Goal: Task Accomplishment & Management: Use online tool/utility

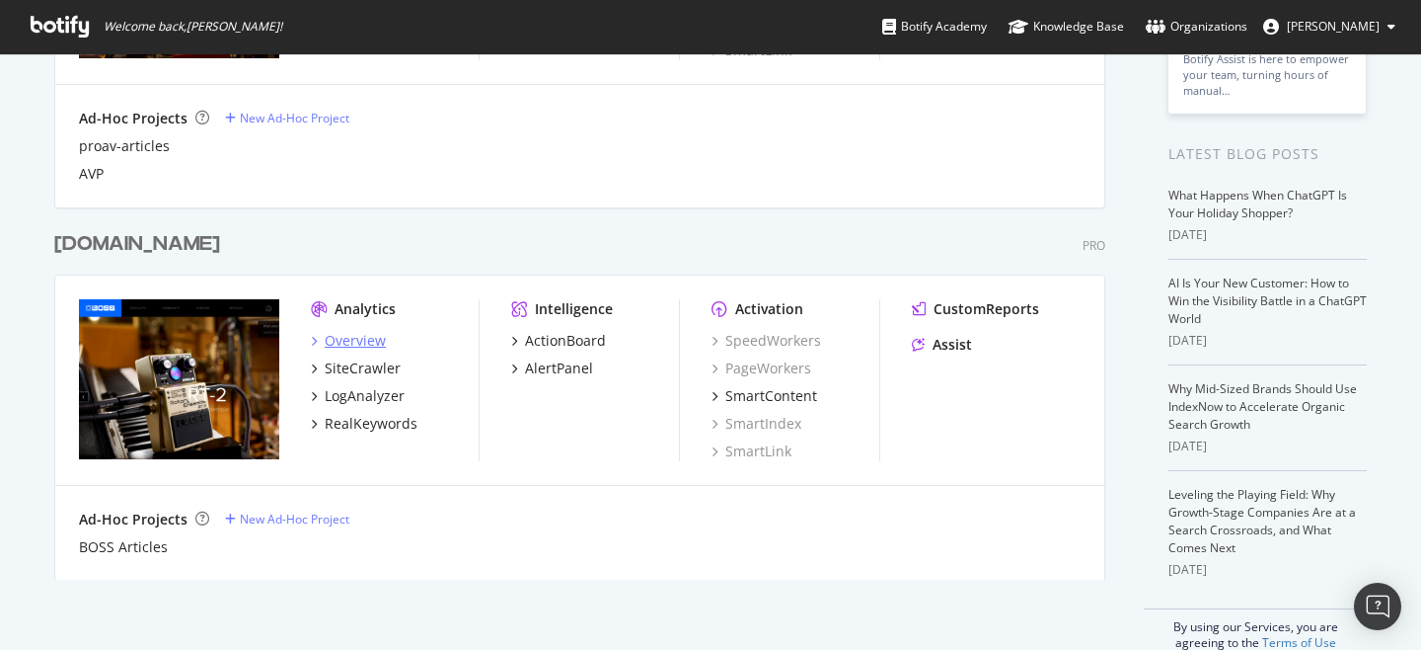
scroll to position [328, 0]
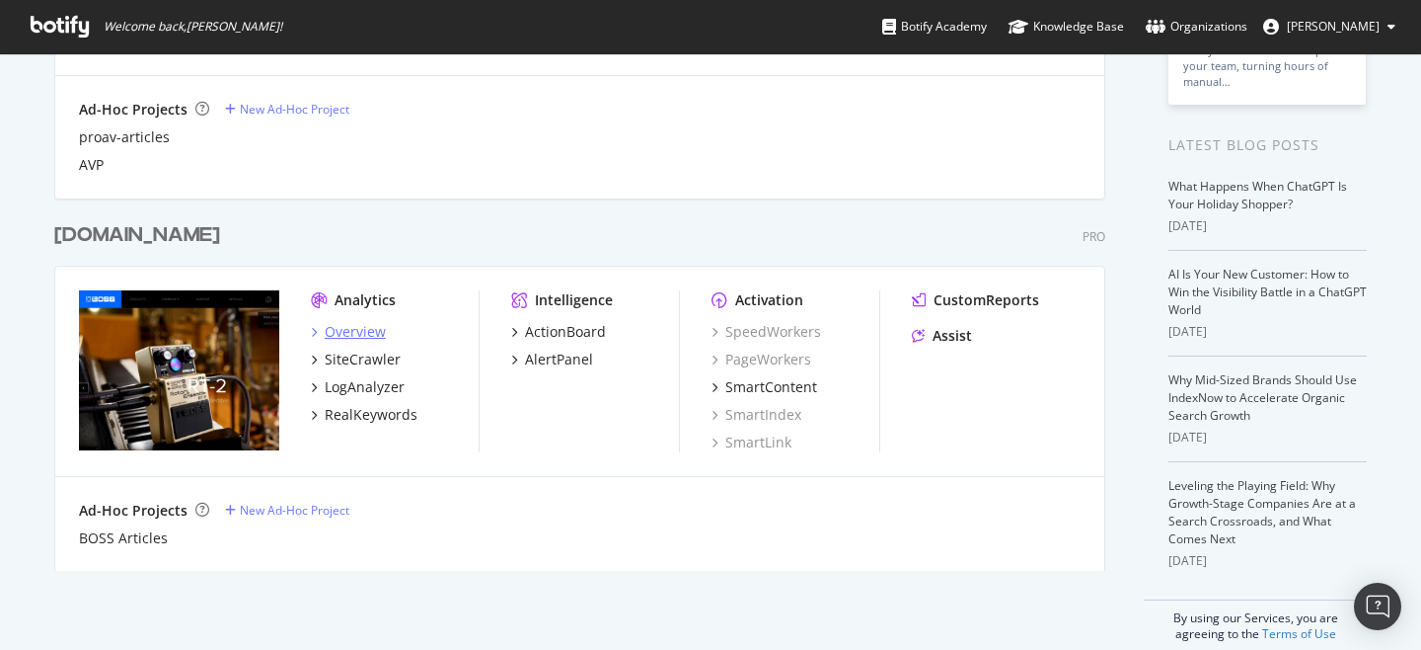
click at [354, 323] on div "Overview" at bounding box center [355, 332] width 61 height 20
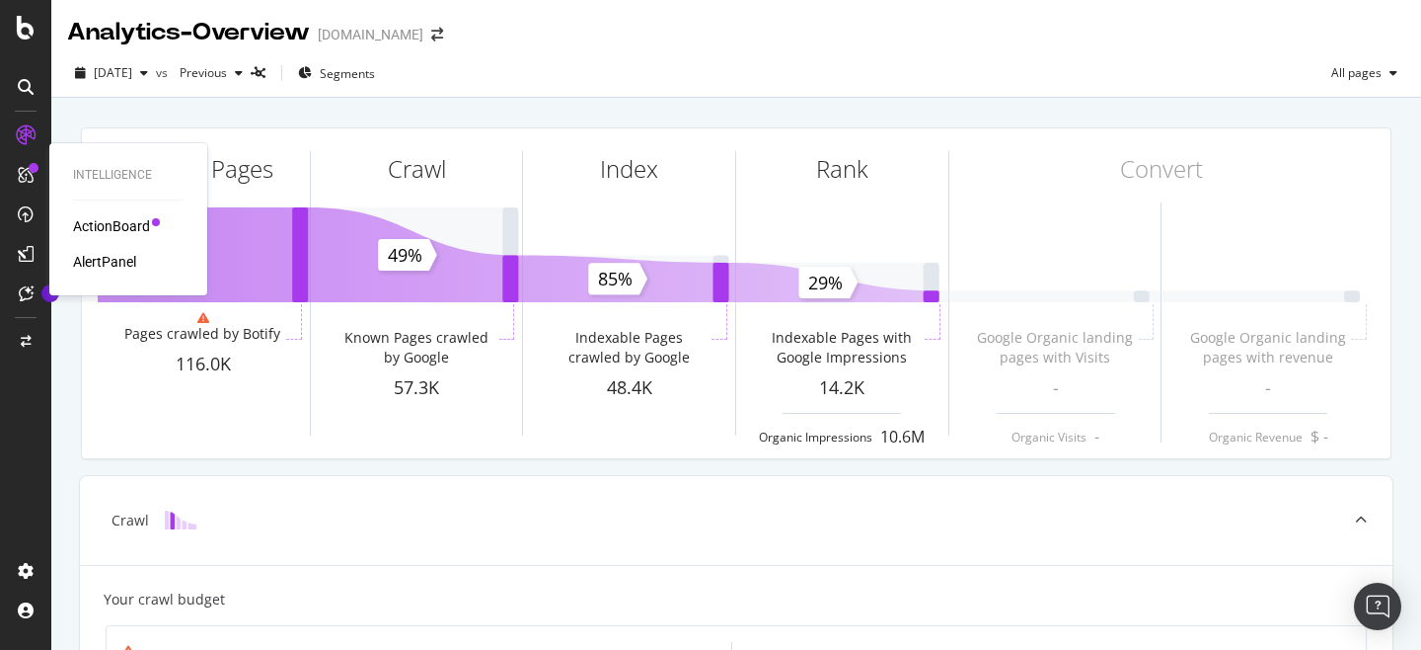
click at [90, 216] on div "ActionBoard" at bounding box center [111, 226] width 77 height 20
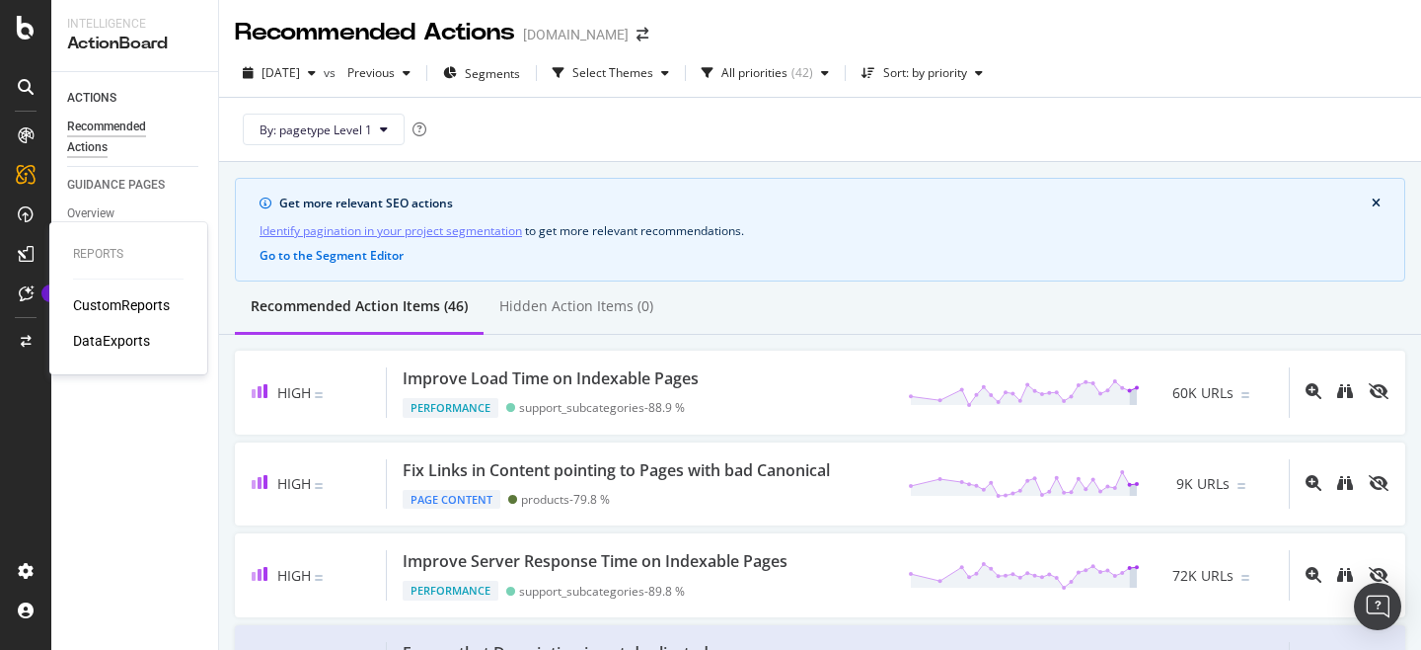
click at [112, 303] on div "CustomReports" at bounding box center [121, 305] width 97 height 20
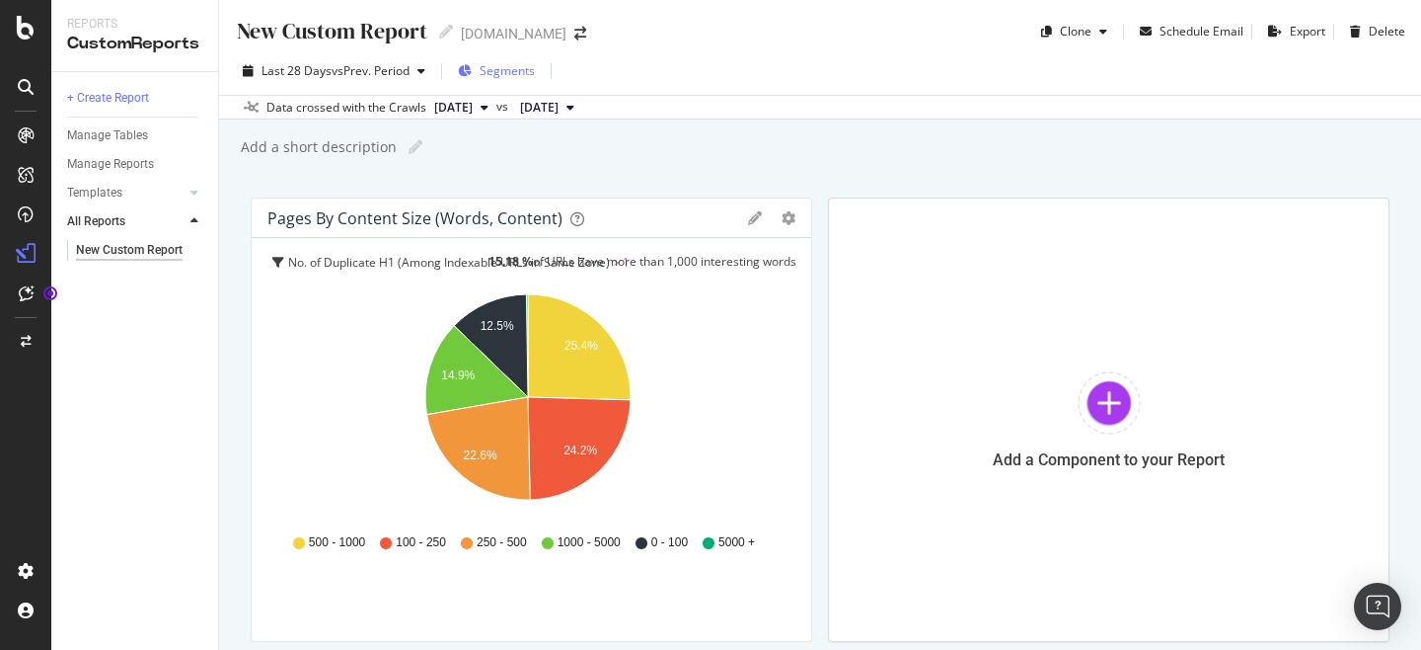
click at [511, 69] on span "Segments" at bounding box center [507, 70] width 55 height 17
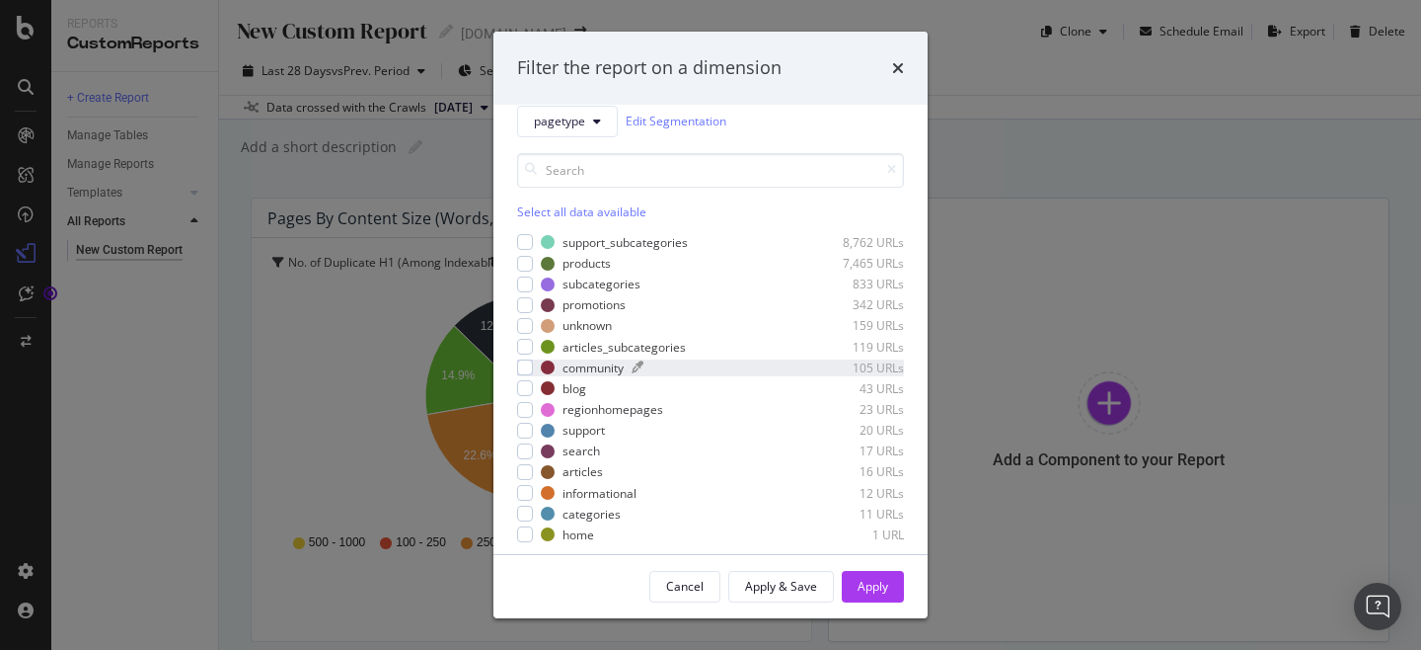
scroll to position [7, 0]
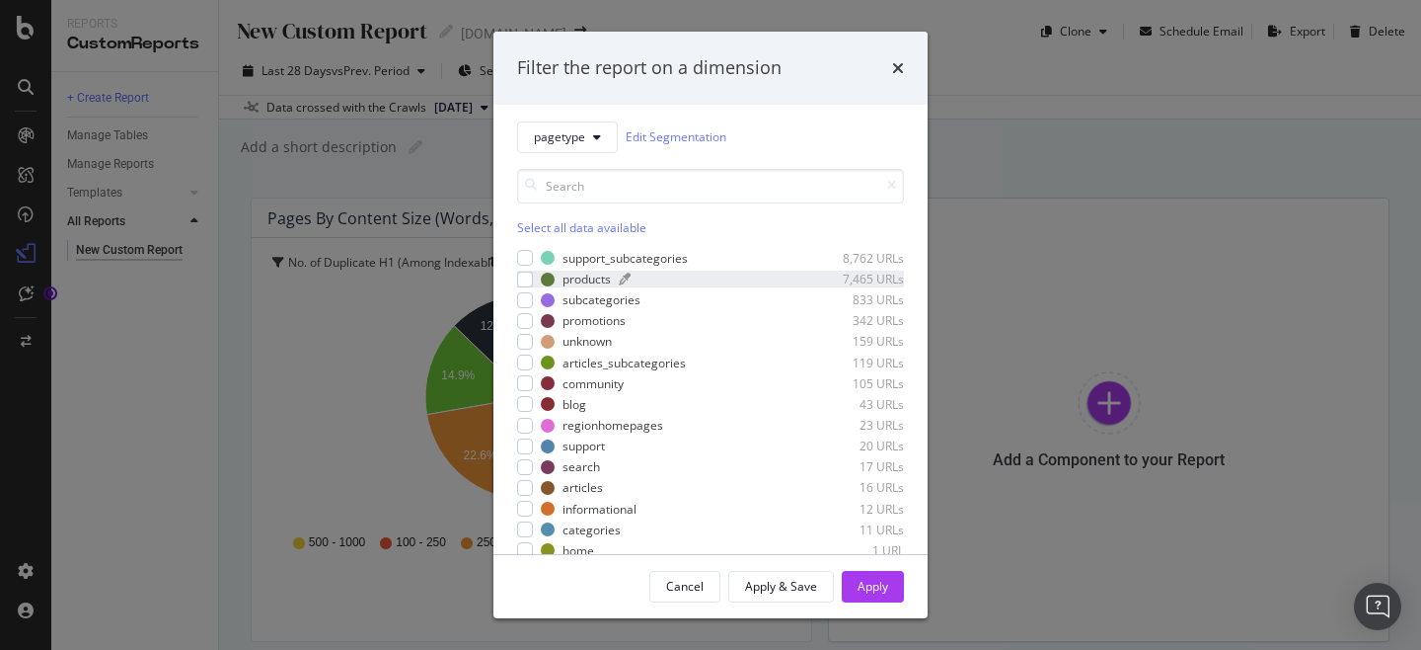
click at [594, 282] on div "products" at bounding box center [587, 278] width 48 height 17
click at [872, 585] on div "Apply" at bounding box center [873, 585] width 31 height 17
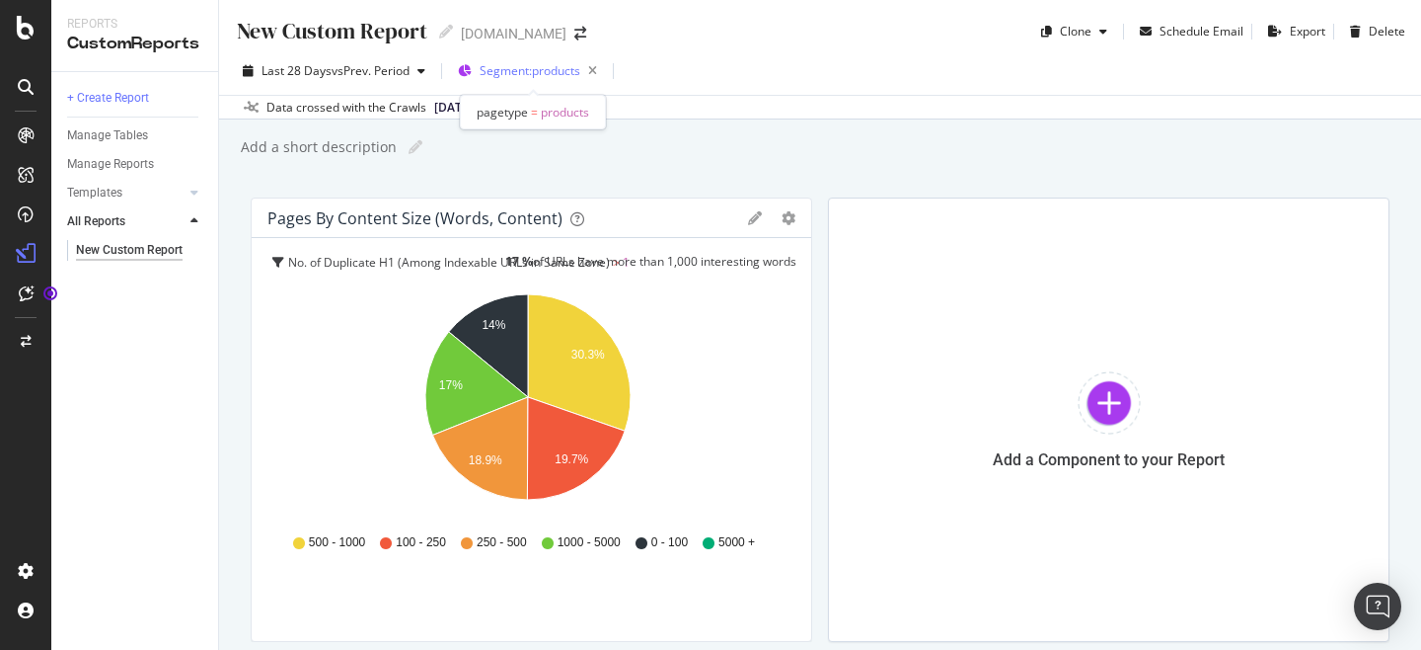
click at [552, 73] on span "Segment: products" at bounding box center [530, 70] width 101 height 17
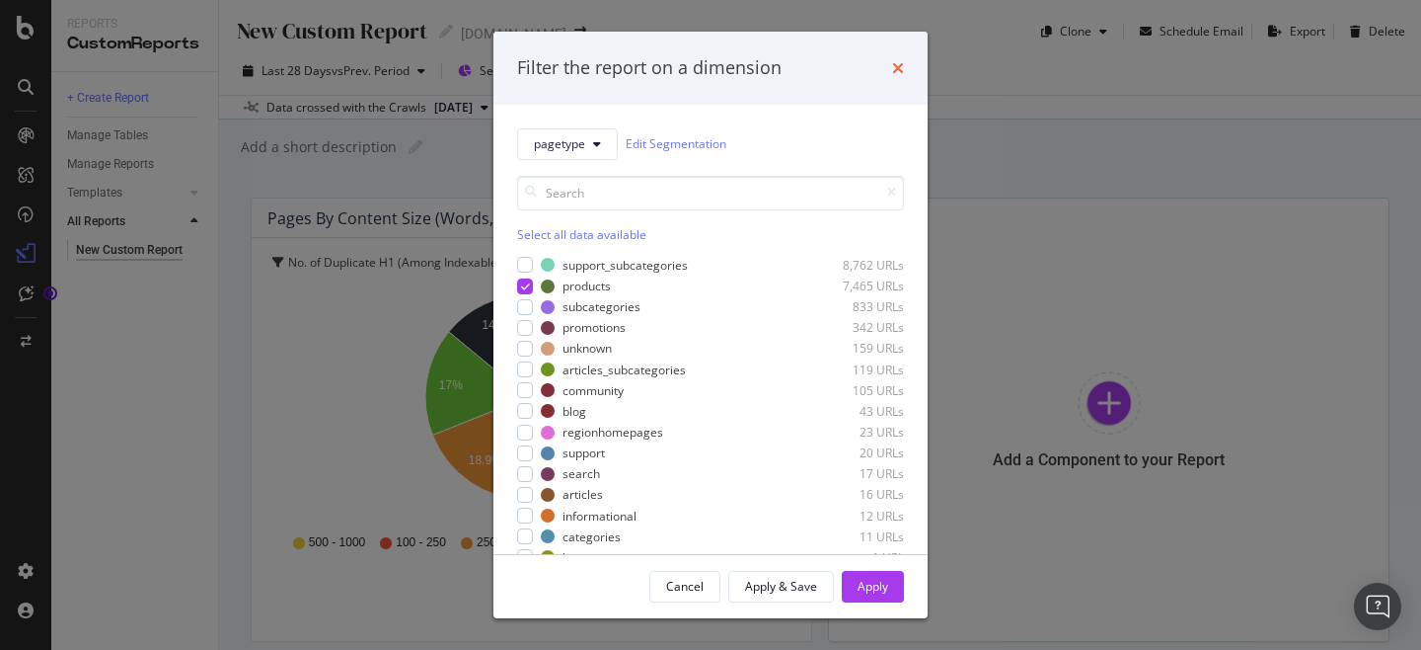
click at [893, 73] on icon "times" at bounding box center [898, 68] width 12 height 16
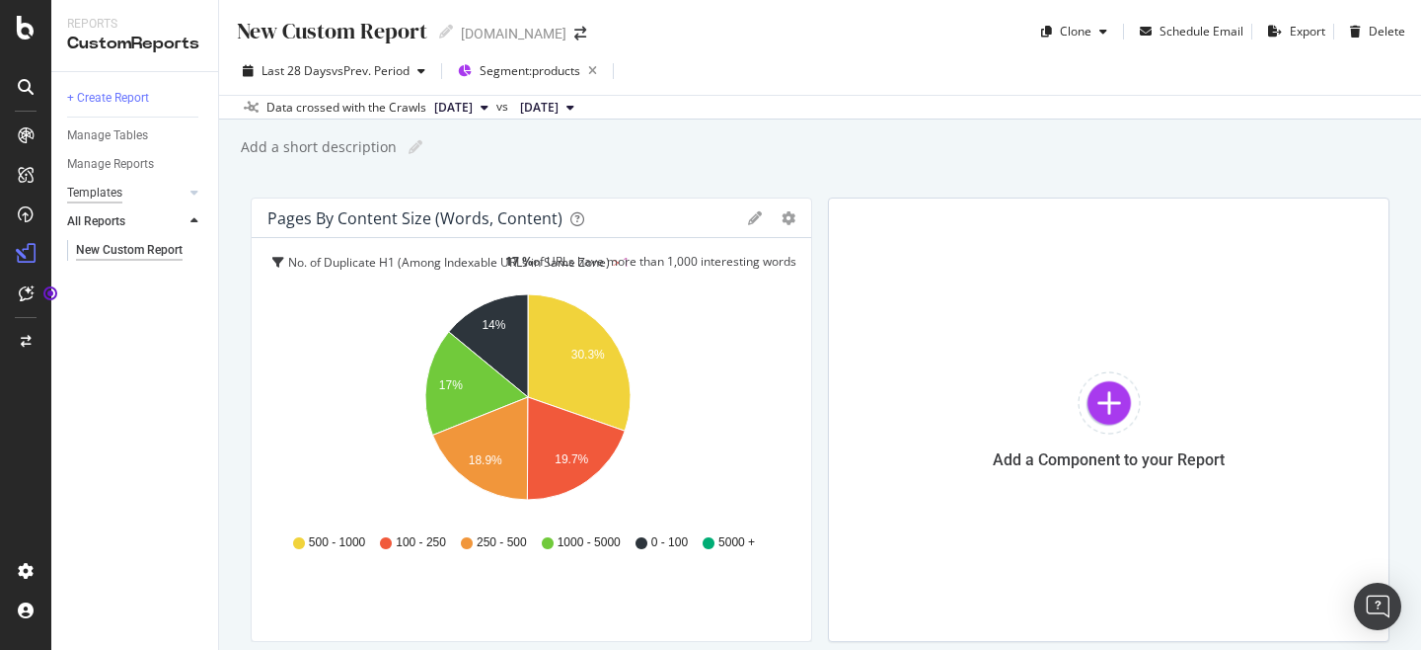
click at [107, 192] on div "Templates" at bounding box center [94, 193] width 55 height 21
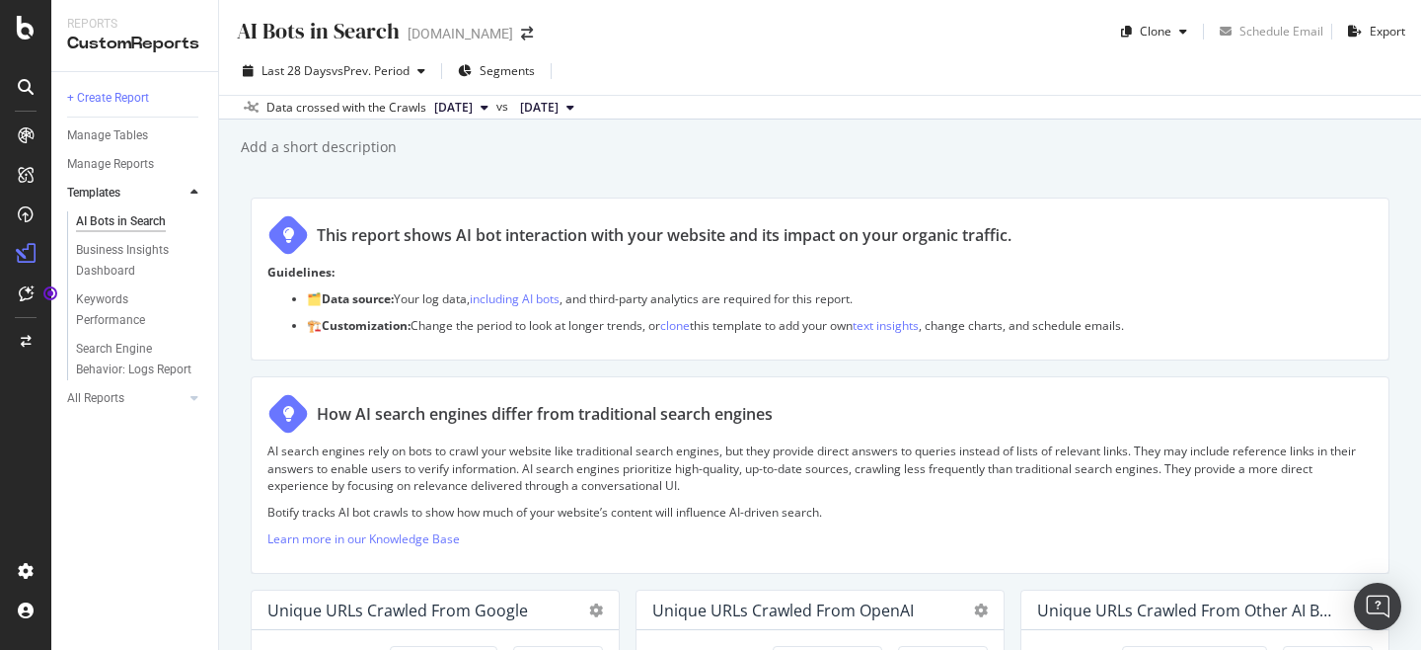
click at [110, 335] on div "Search Engine Behavior: Logs Report" at bounding box center [142, 357] width 151 height 45
click at [110, 319] on div "Keywords Performance" at bounding box center [131, 309] width 111 height 41
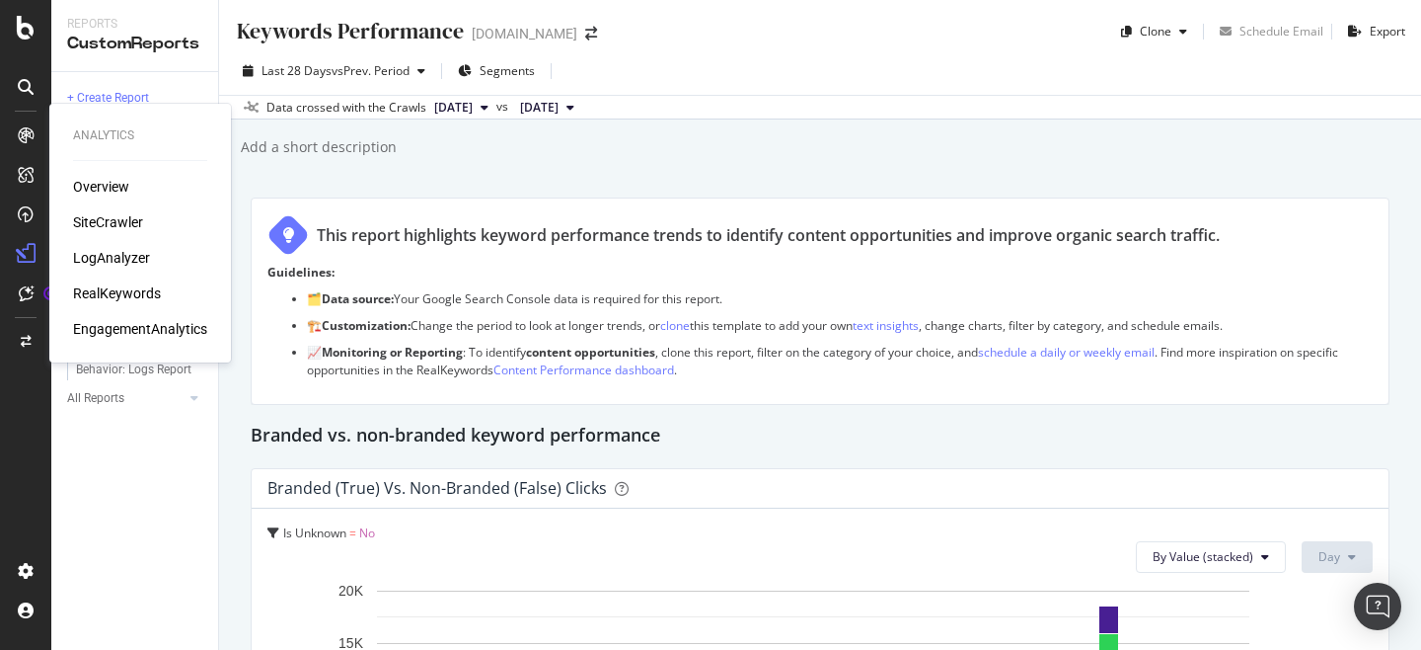
click at [125, 285] on div "RealKeywords" at bounding box center [117, 293] width 88 height 20
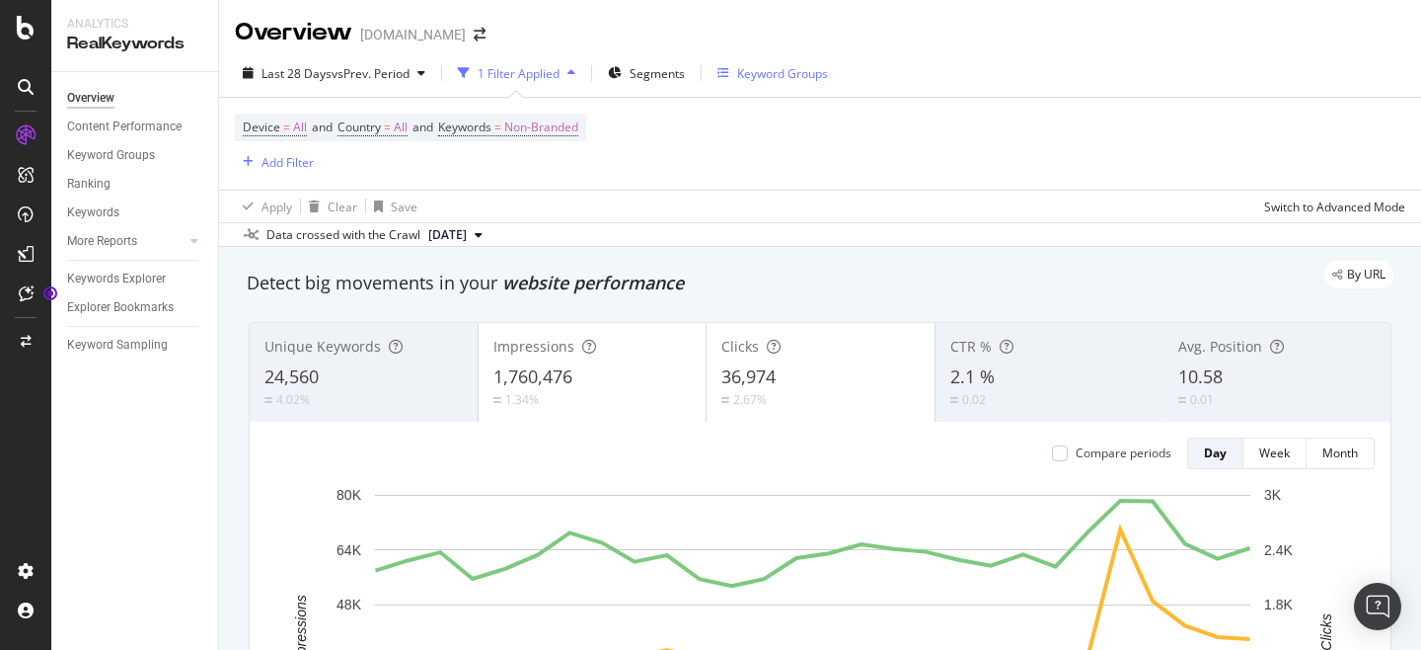
click at [783, 75] on div "Keyword Groups" at bounding box center [782, 73] width 91 height 17
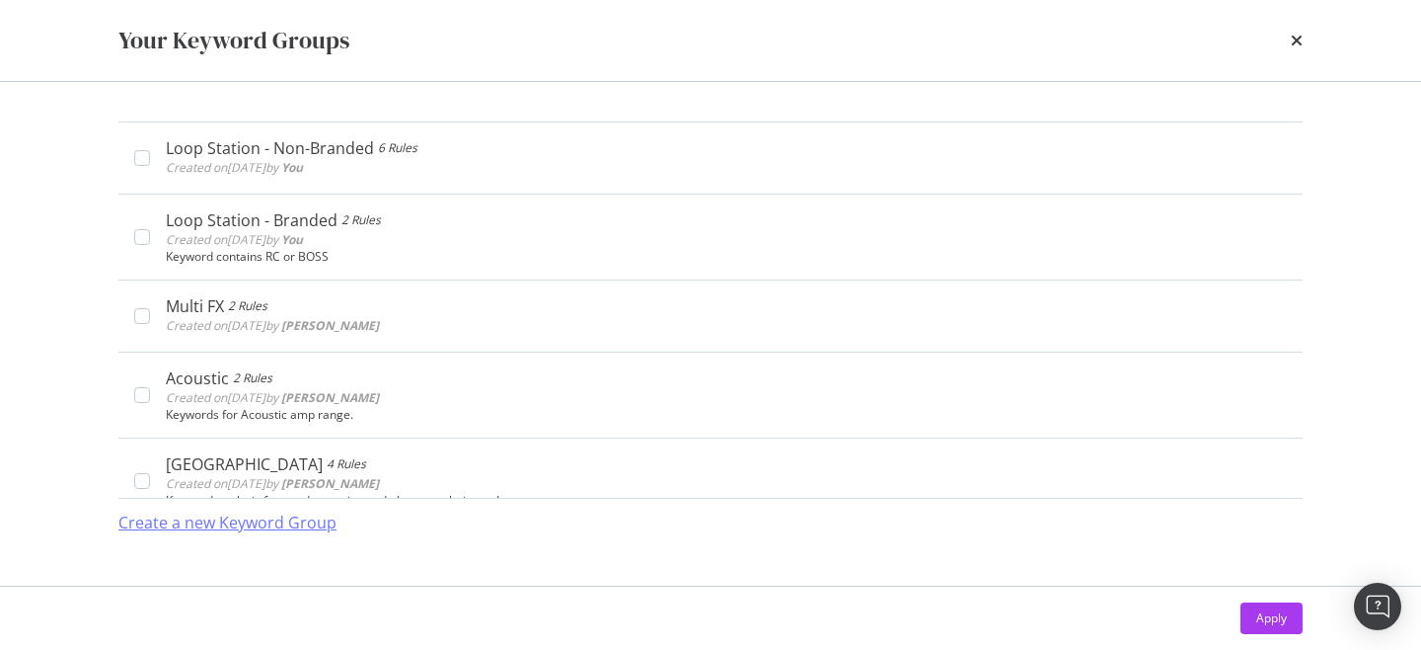
click at [264, 518] on div "Create a new Keyword Group" at bounding box center [227, 522] width 218 height 23
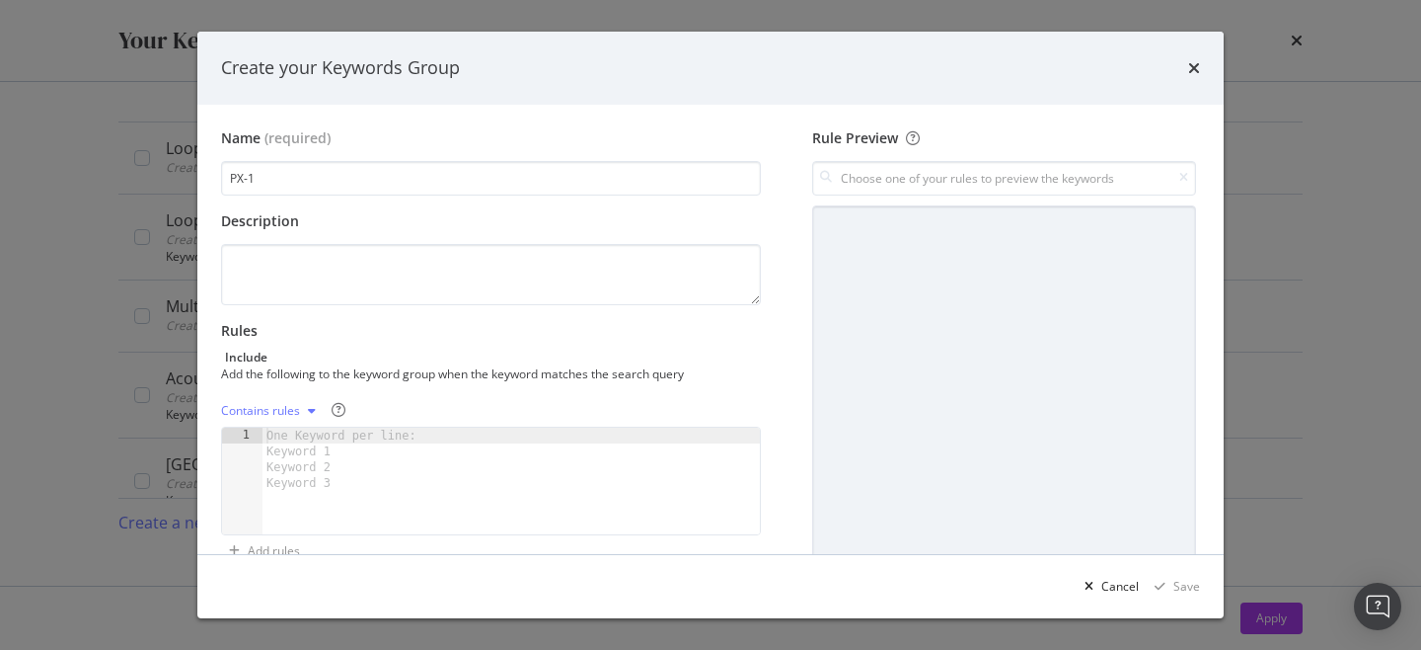
type input "PX-1"
click at [397, 443] on div "One Keyword per line: Keyword 1 Keyword 2 Keyword 3" at bounding box center [345, 458] width 165 height 63
type textarea "boss px1"
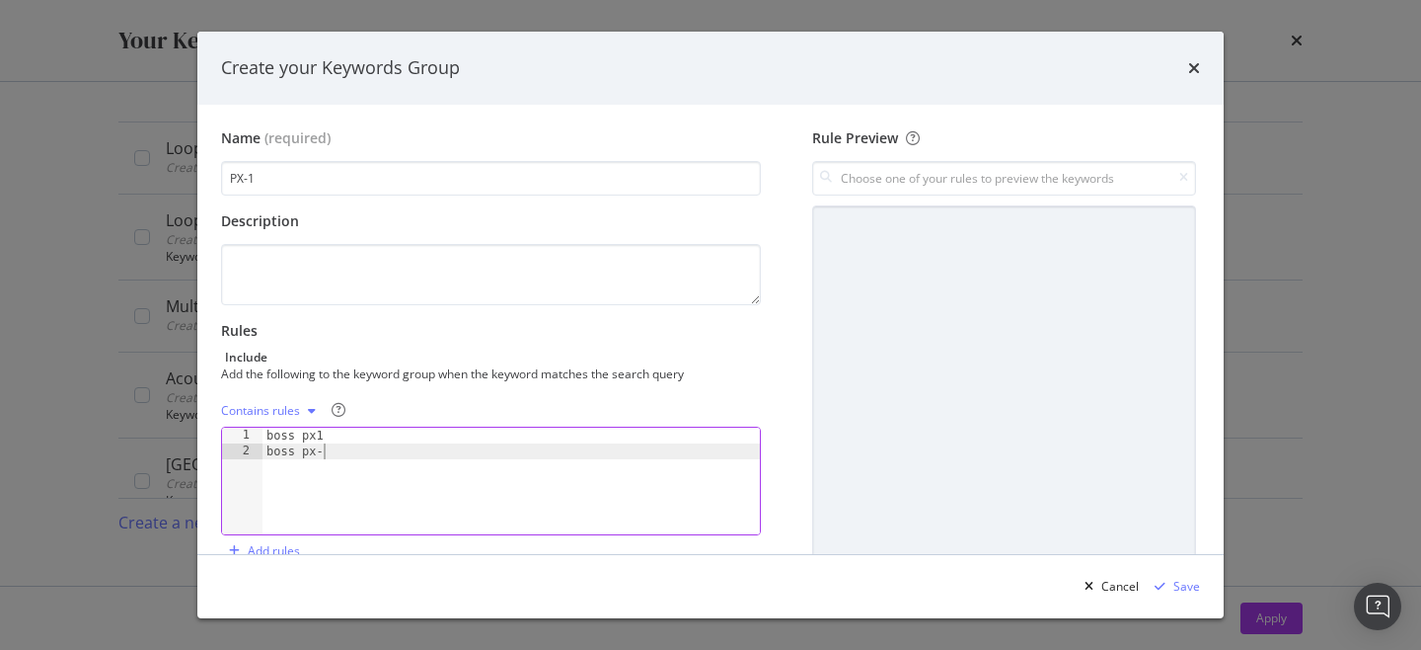
type textarea "boss px-1"
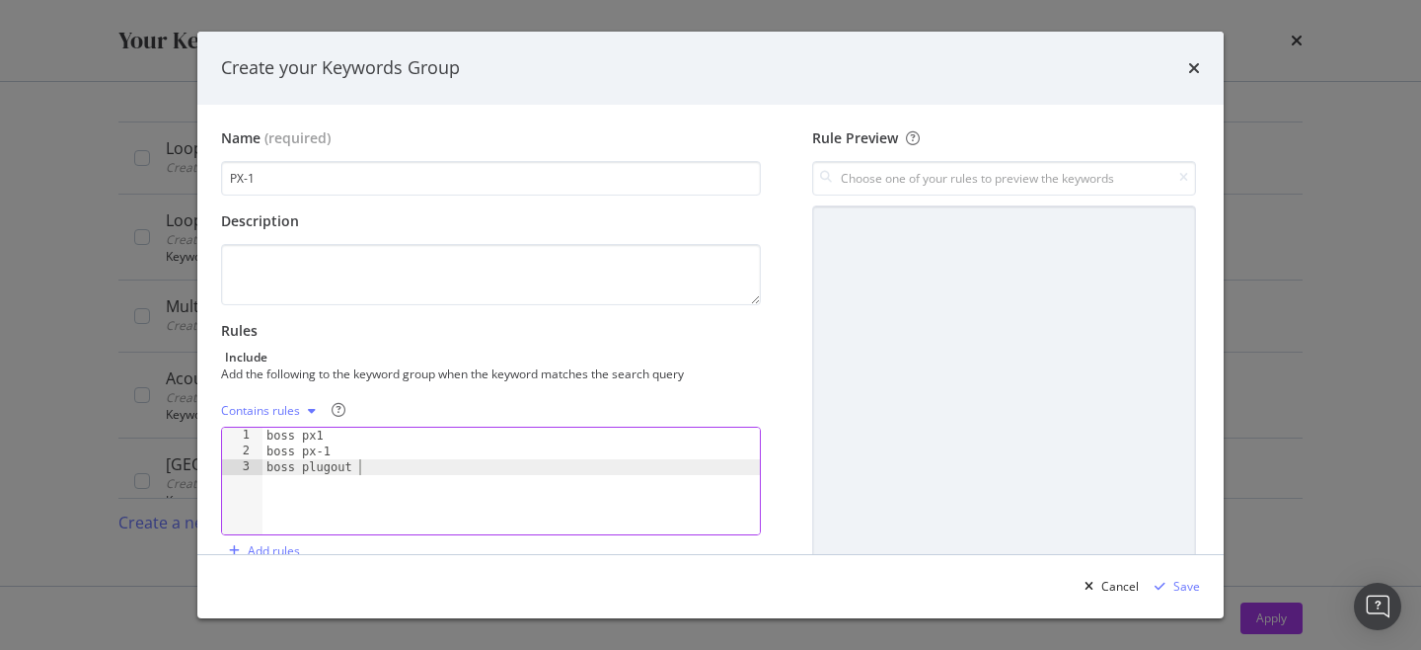
scroll to position [0, 7]
type textarea "boss plugout fx"
type textarea "boss px1 plugout fx"
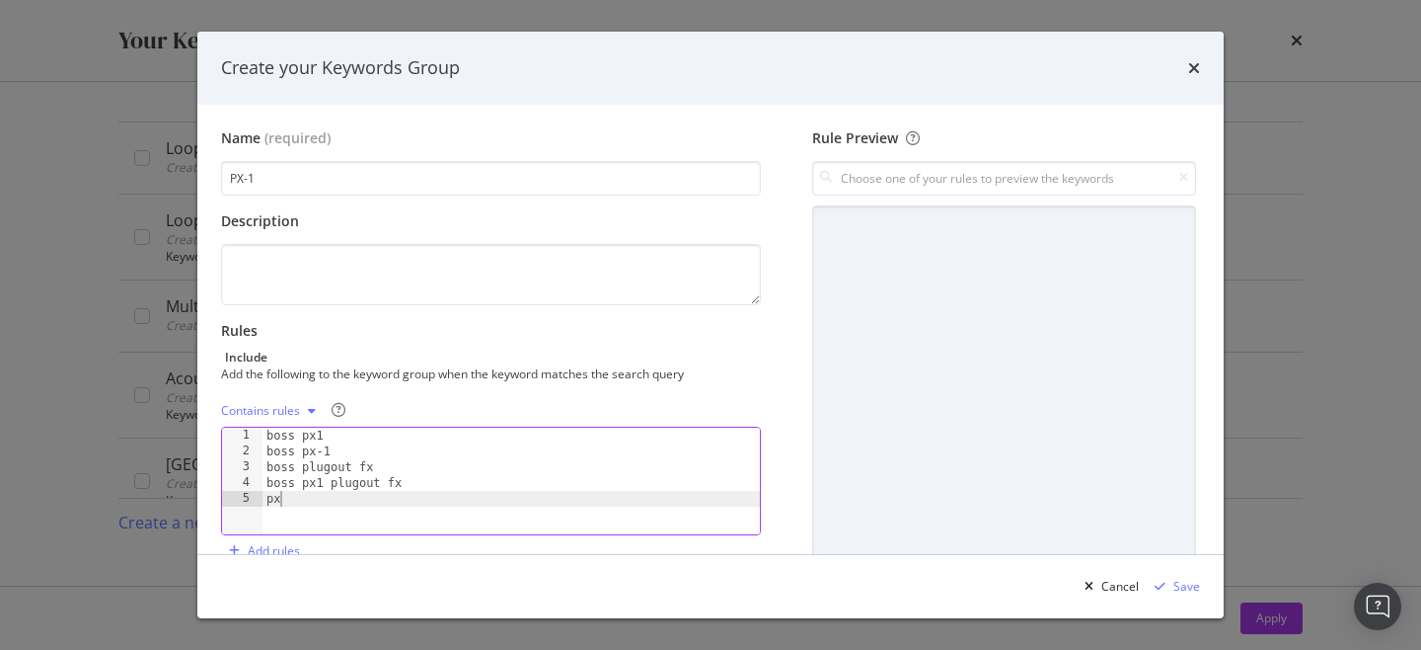
scroll to position [0, 0]
type textarea "px1 pedal"
type textarea "px1 plugout fx"
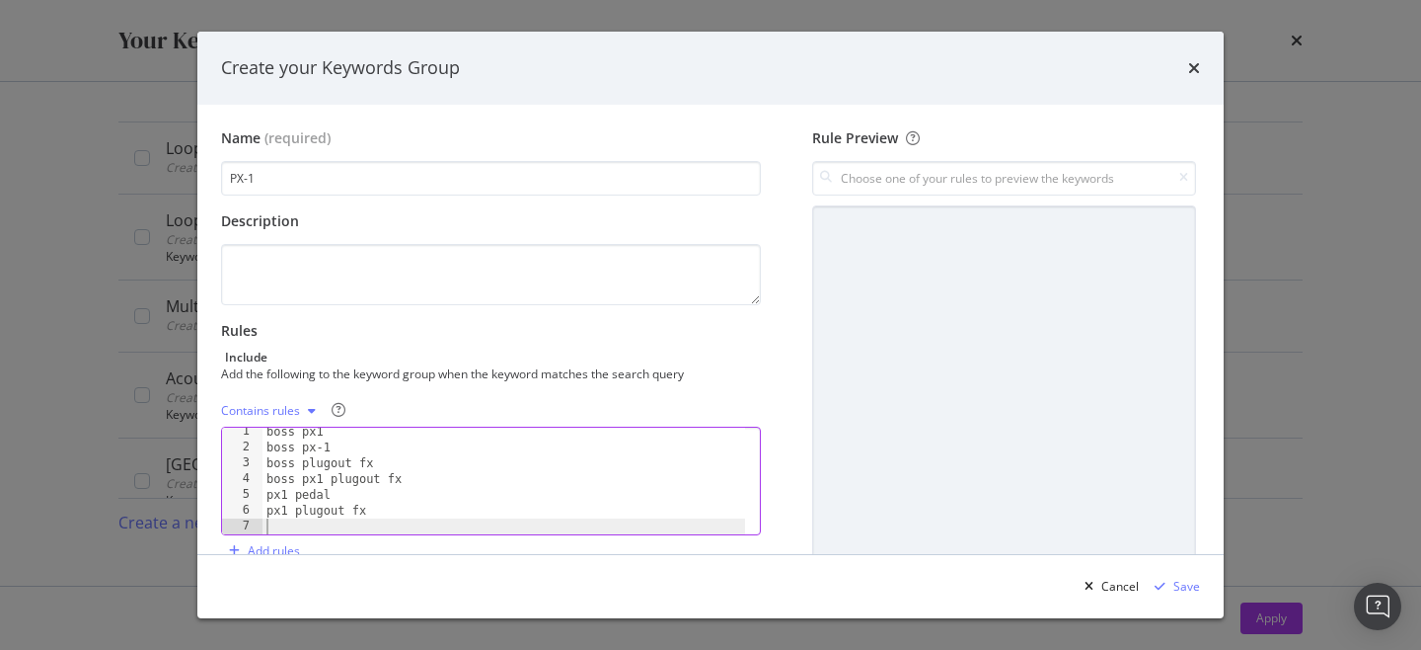
scroll to position [4, 0]
type textarea "px-1 plugout fx"
type textarea "px-1 pedal"
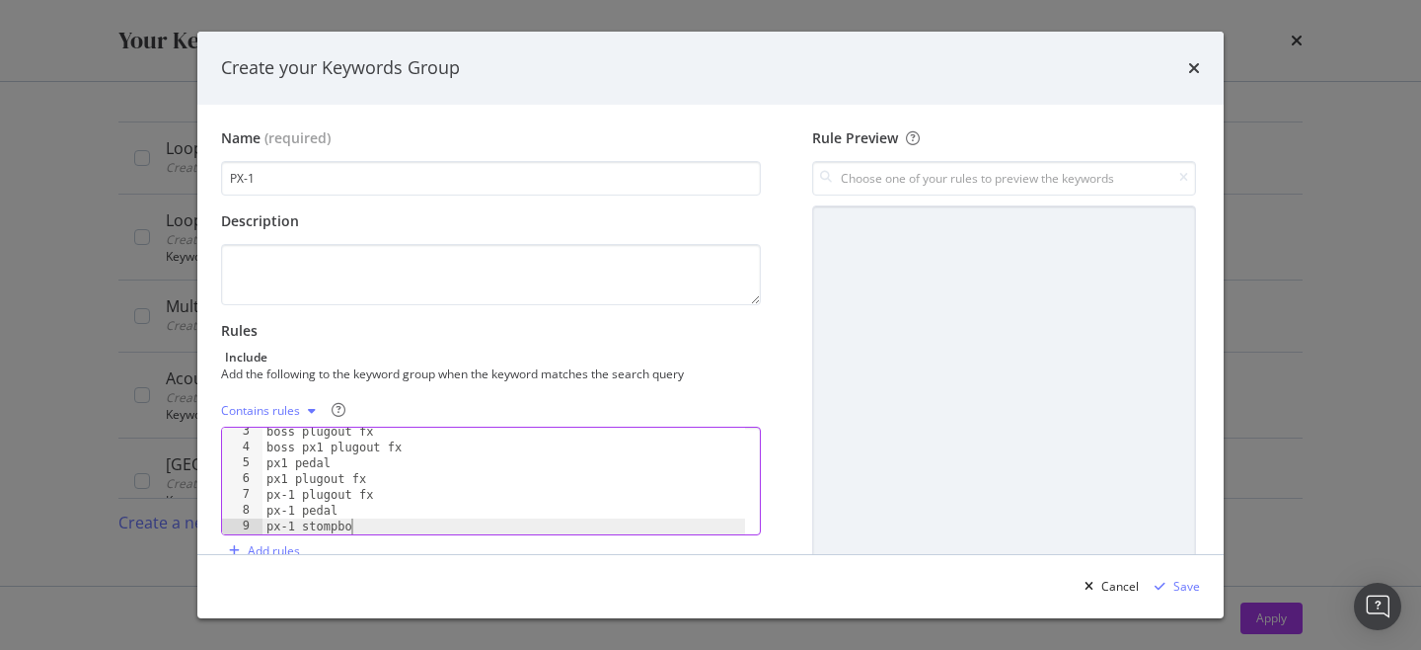
type textarea "px-1 stompbox"
type textarea "px1 stompbox"
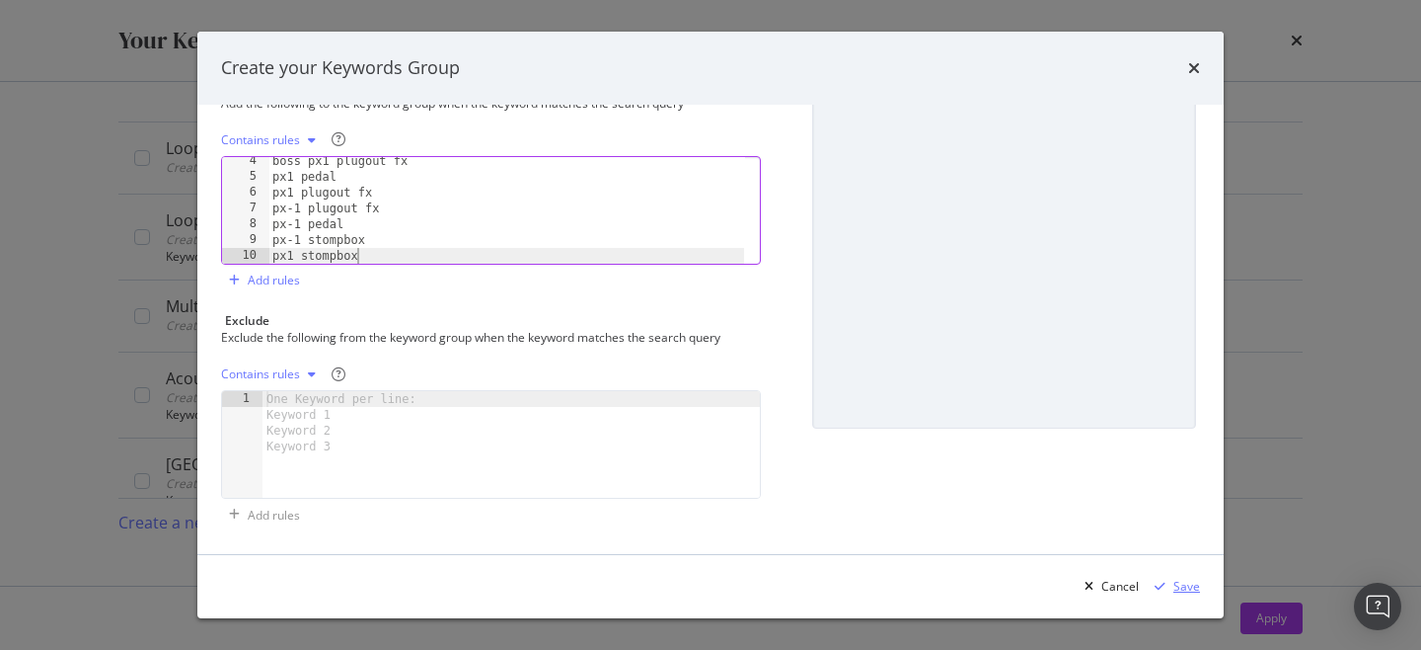
type textarea "px1 stompbox"
click at [1186, 590] on div "Save" at bounding box center [1187, 585] width 27 height 17
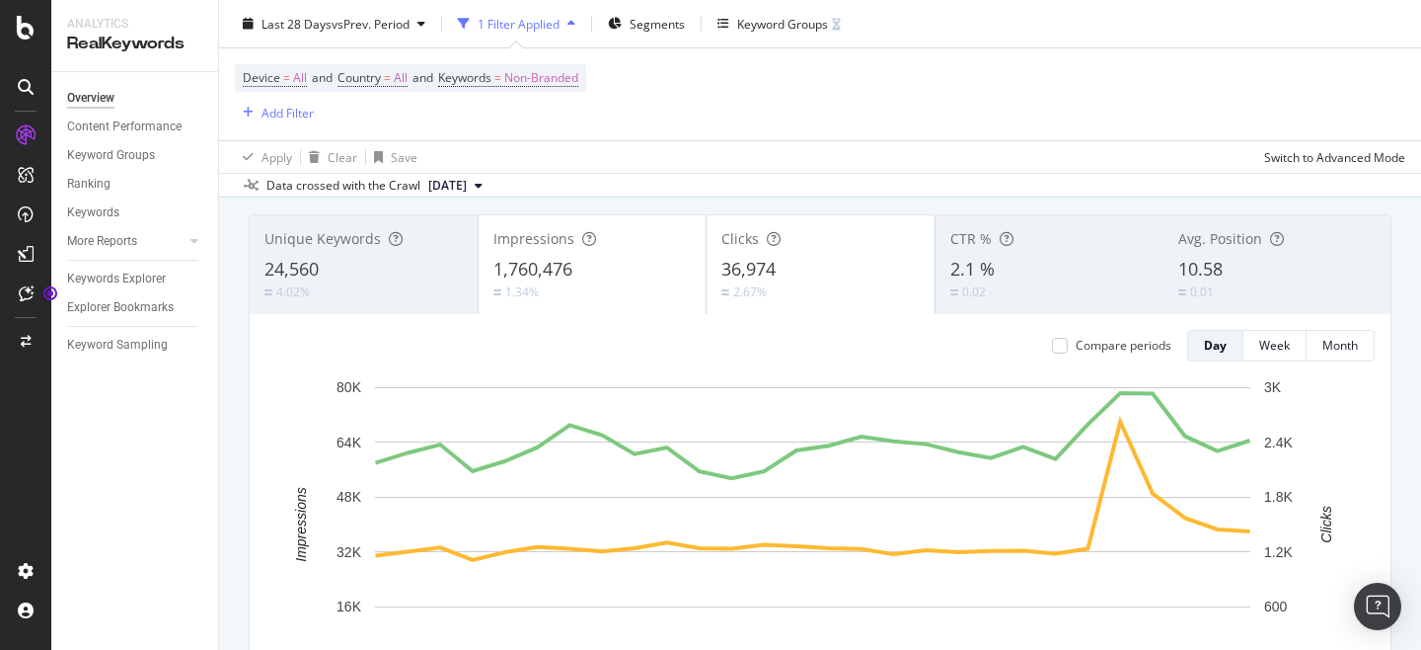
scroll to position [111, 0]
